Goal: Information Seeking & Learning: Stay updated

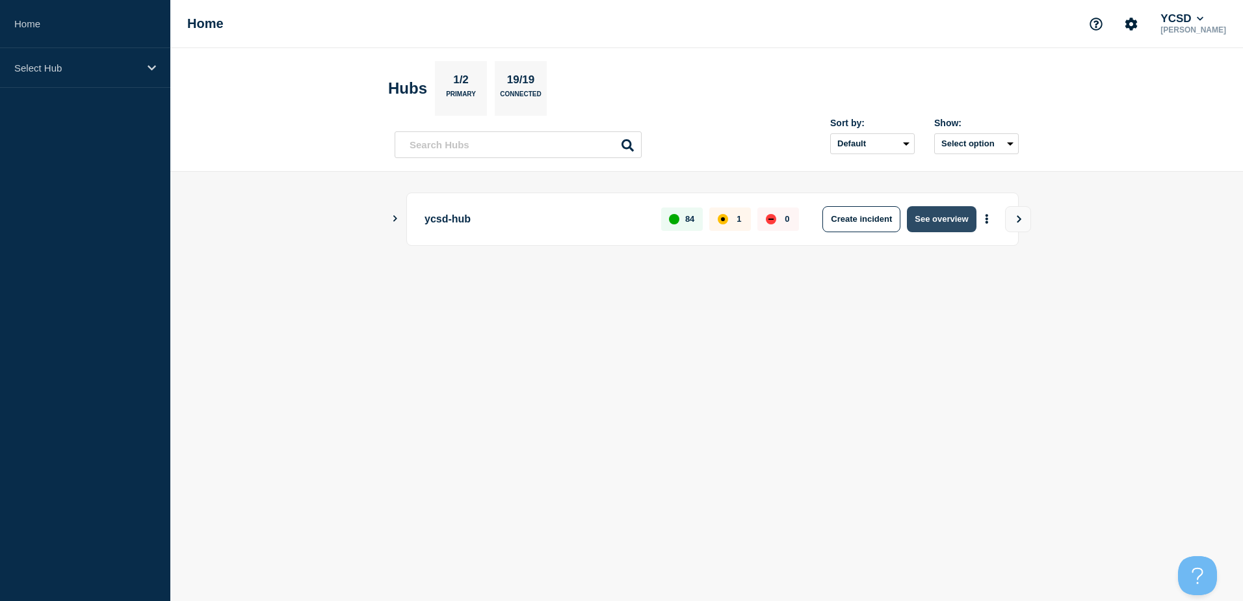
click at [942, 218] on button "See overview" at bounding box center [941, 219] width 69 height 26
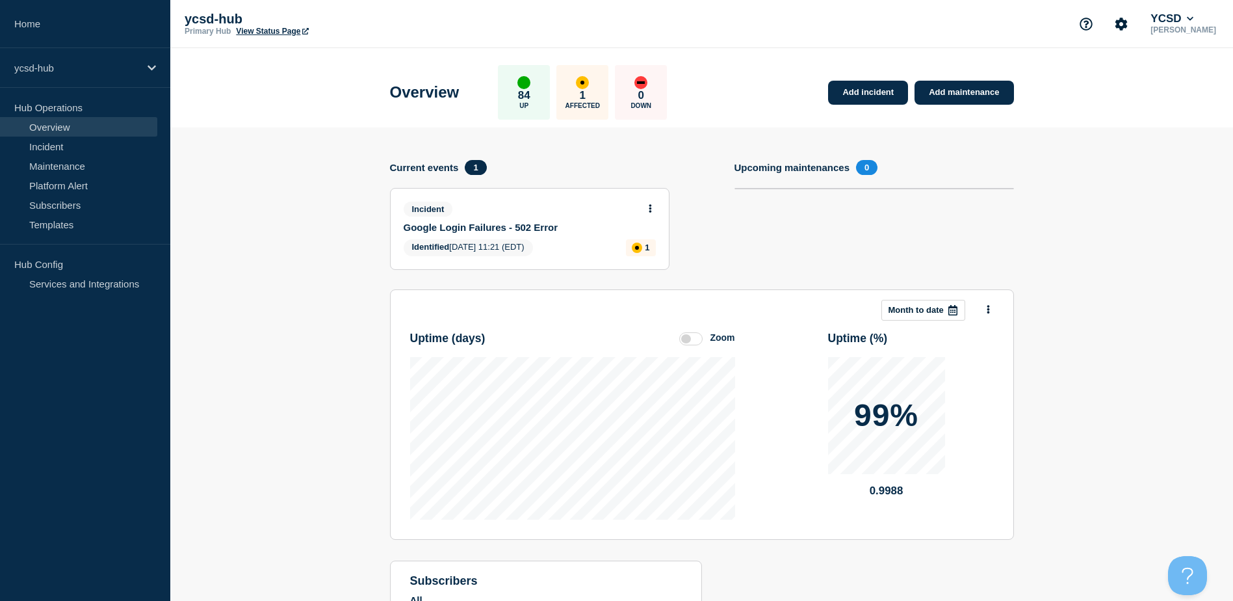
click at [476, 226] on link "Google Login Failures - 502 Error" at bounding box center [521, 227] width 235 height 11
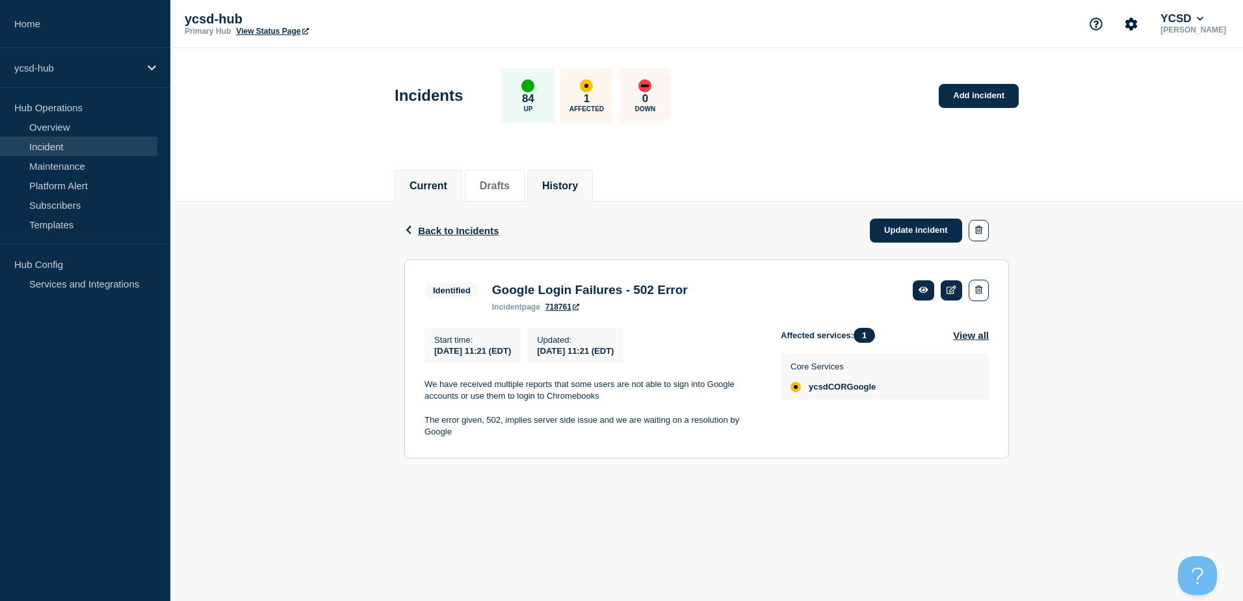
click at [578, 185] on button "History" at bounding box center [560, 186] width 36 height 12
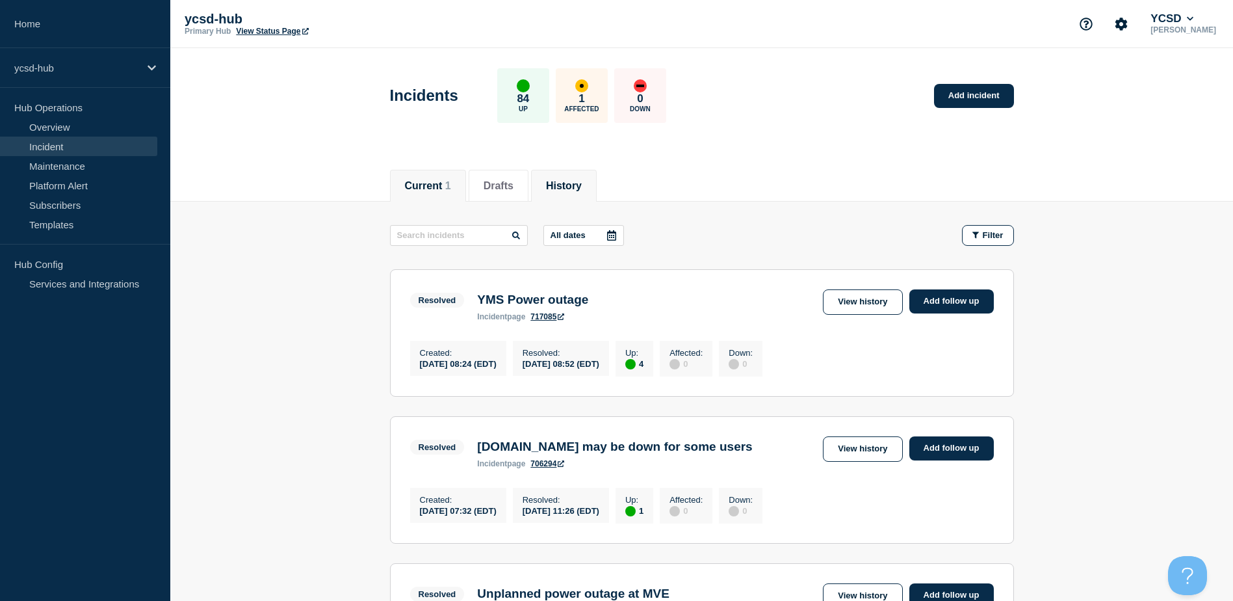
click at [417, 180] on button "Current 1" at bounding box center [428, 186] width 46 height 12
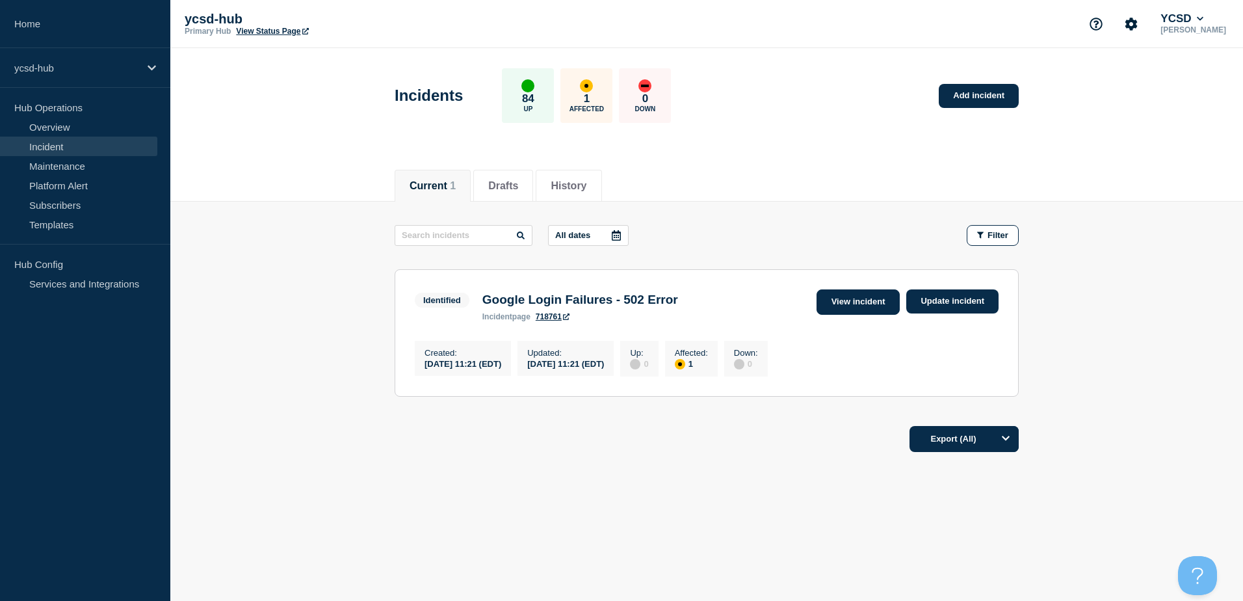
click at [821, 302] on link "View incident" at bounding box center [859, 301] width 84 height 25
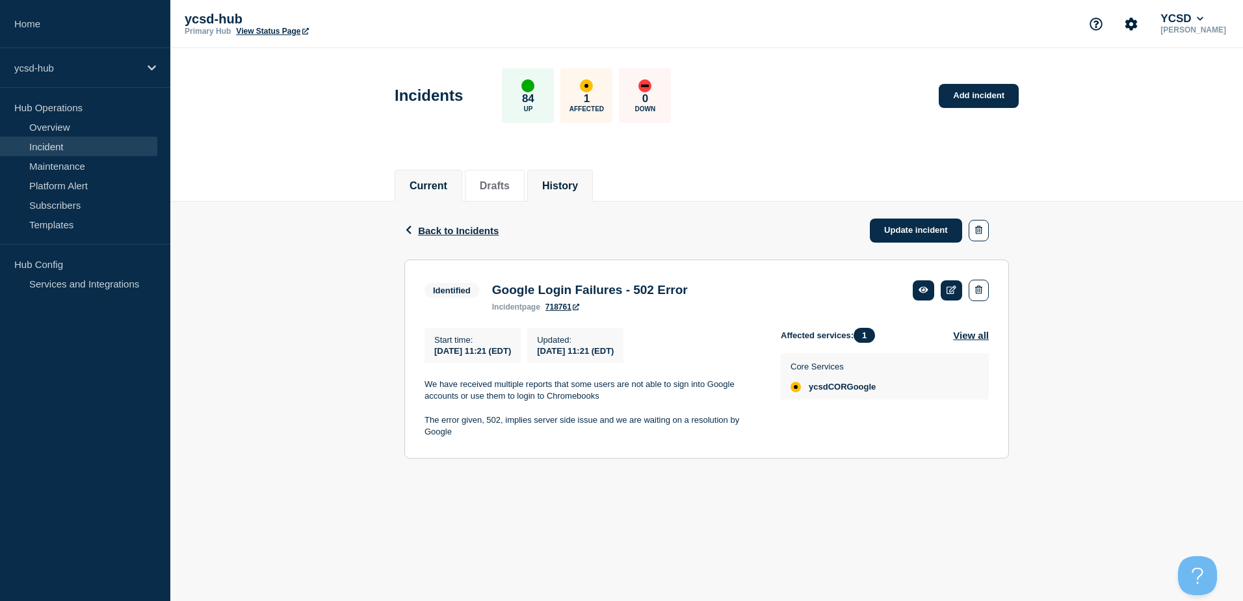
click at [572, 189] on button "History" at bounding box center [560, 186] width 36 height 12
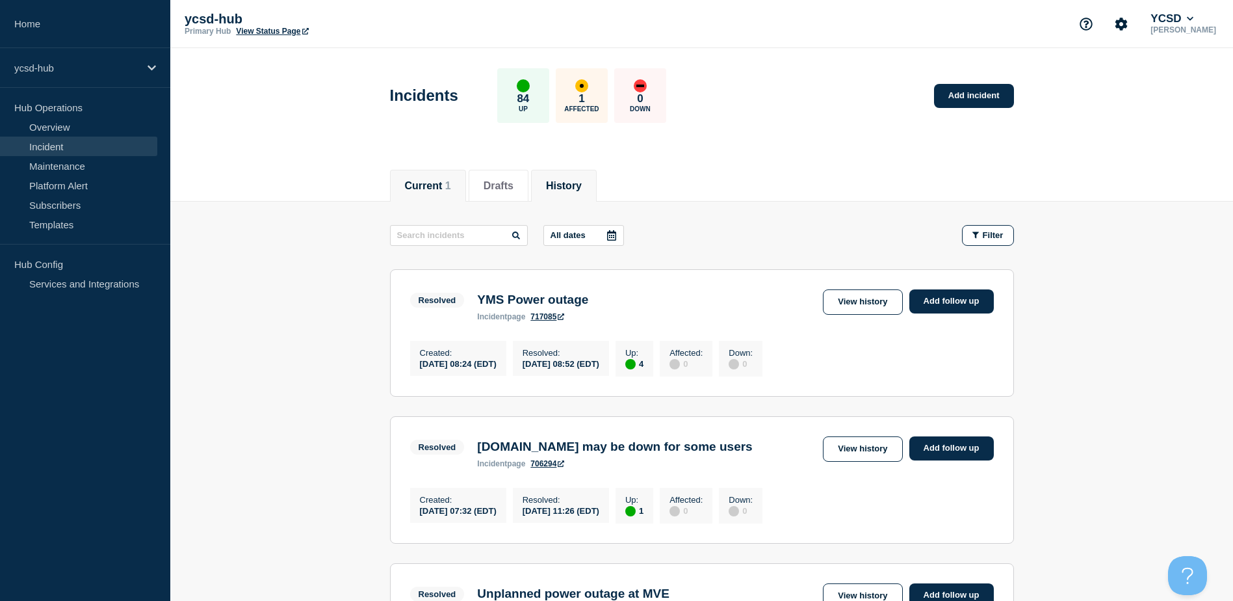
click at [449, 176] on li "Current 1" at bounding box center [428, 186] width 76 height 32
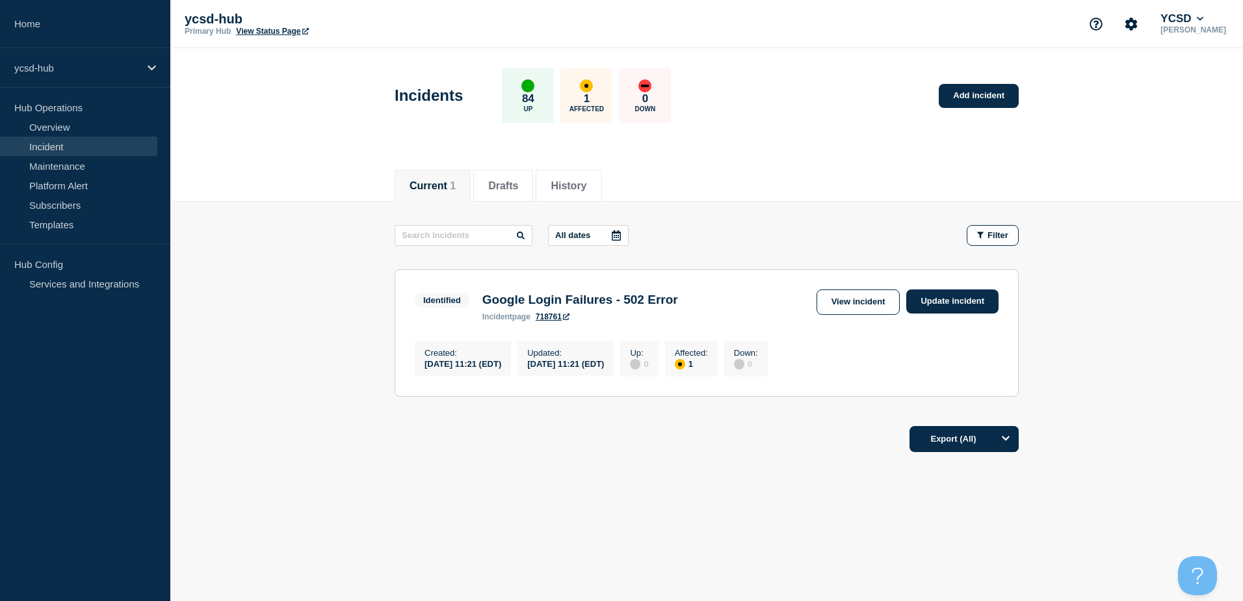
click at [867, 308] on link "View incident" at bounding box center [859, 301] width 84 height 25
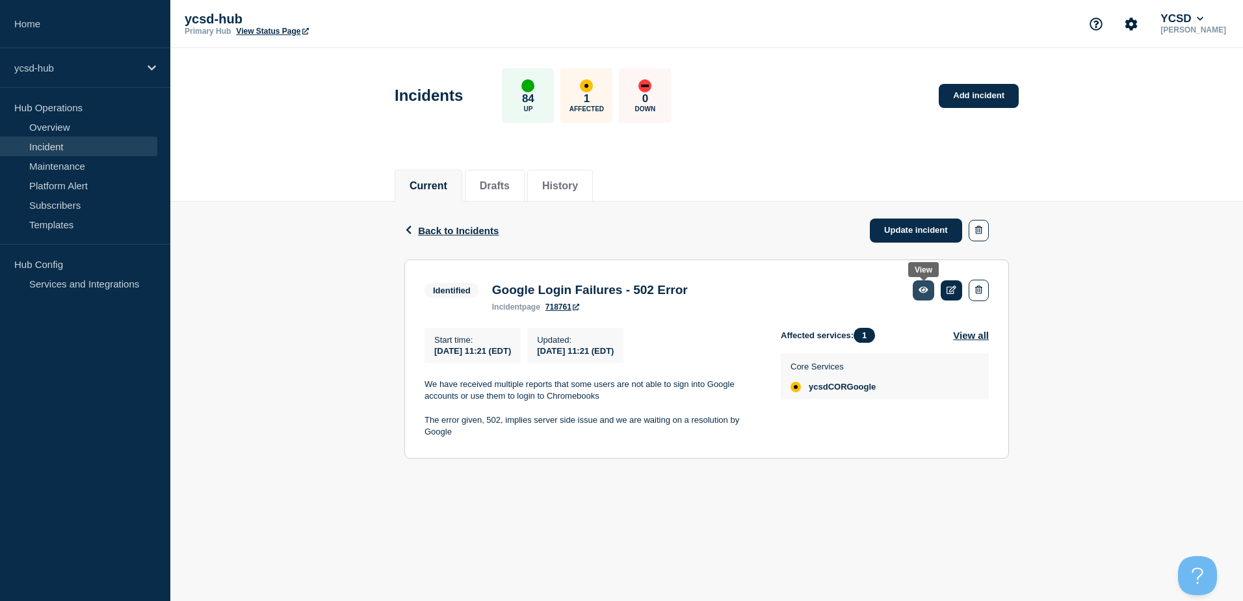
click at [916, 293] on link at bounding box center [923, 290] width 21 height 20
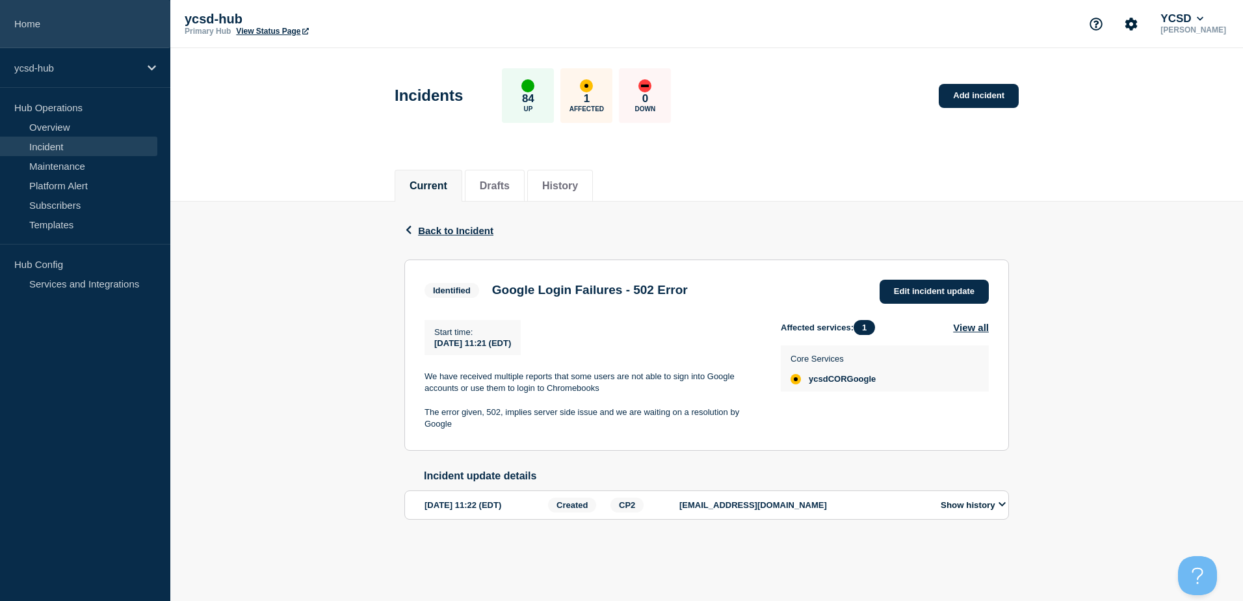
click at [55, 26] on link "Home" at bounding box center [85, 24] width 170 height 48
